Goal: Complete application form

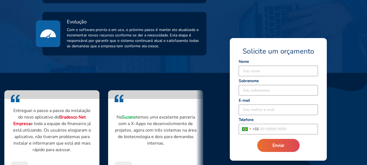
scroll to position [489, 0]
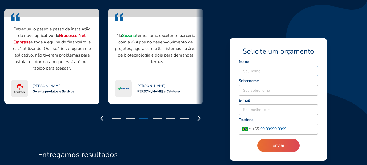
click at [272, 127] on input "tel" at bounding box center [288, 129] width 59 height 10
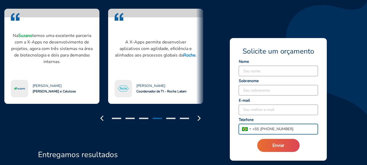
type input "[PHONE_NUMBER]"
click at [250, 68] on input at bounding box center [278, 71] width 79 height 10
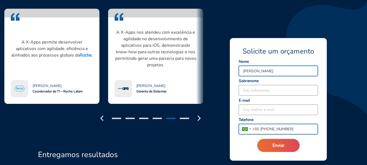
type input "[PERSON_NAME]"
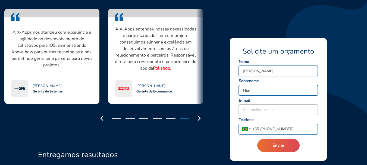
type input "Hiar"
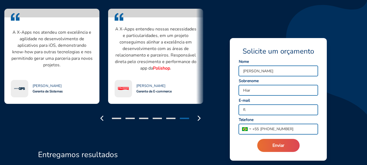
type input "[EMAIL_ADDRESS][DOMAIN_NAME]"
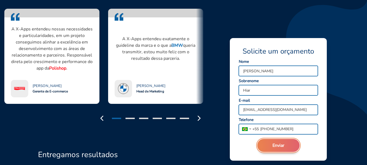
click at [281, 147] on span "Enviar" at bounding box center [279, 145] width 12 height 6
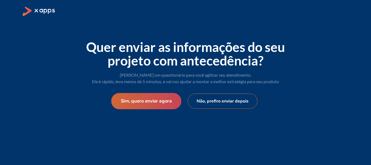
click at [156, 101] on button "Sim, quero enviar agora" at bounding box center [146, 101] width 70 height 16
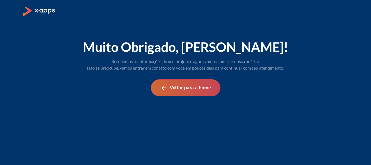
click at [190, 84] on button "Voltar para a home" at bounding box center [186, 87] width 70 height 17
